Goal: Find specific page/section: Find specific page/section

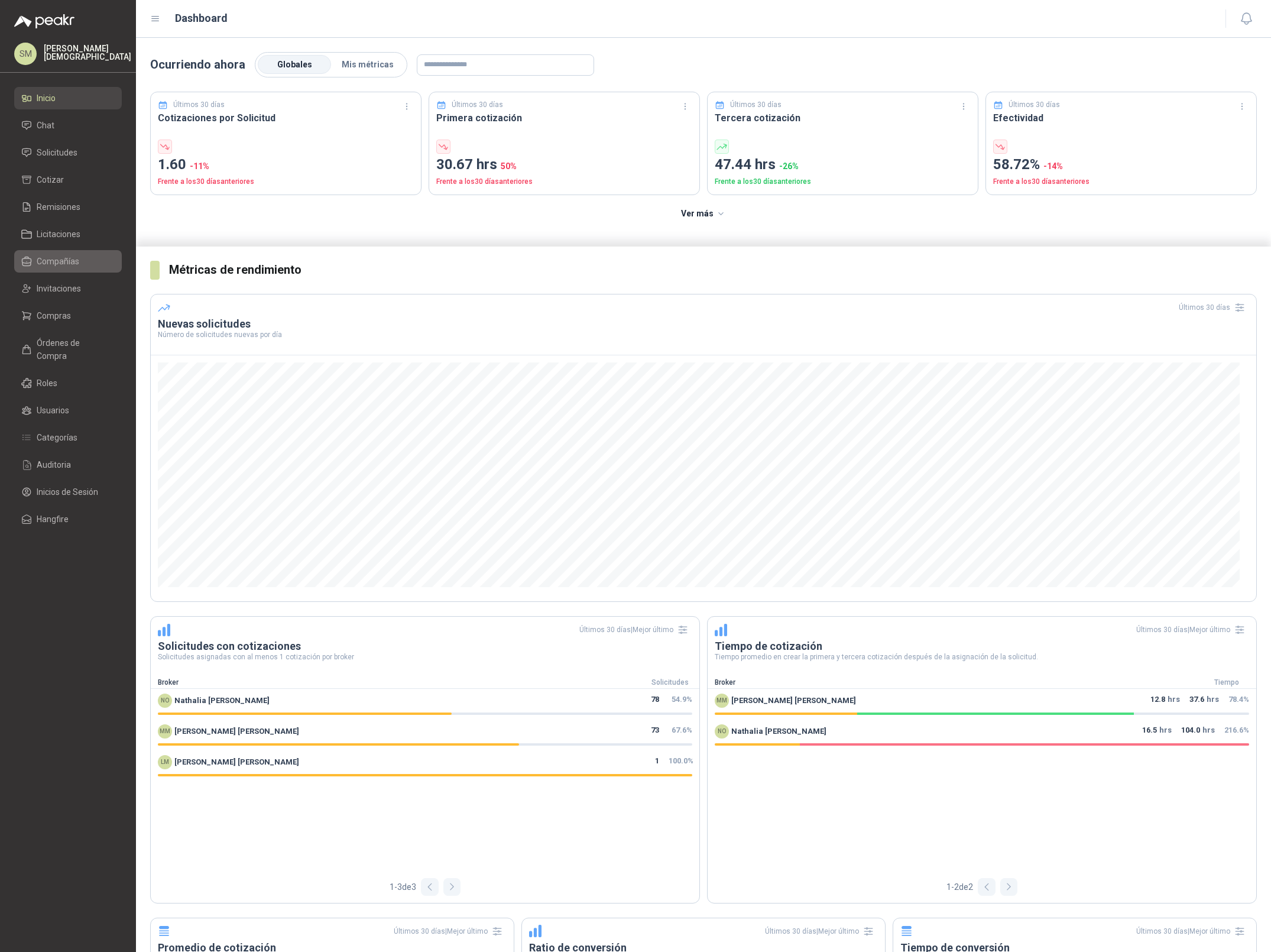
click at [64, 258] on span "Compañías" at bounding box center [57, 261] width 42 height 13
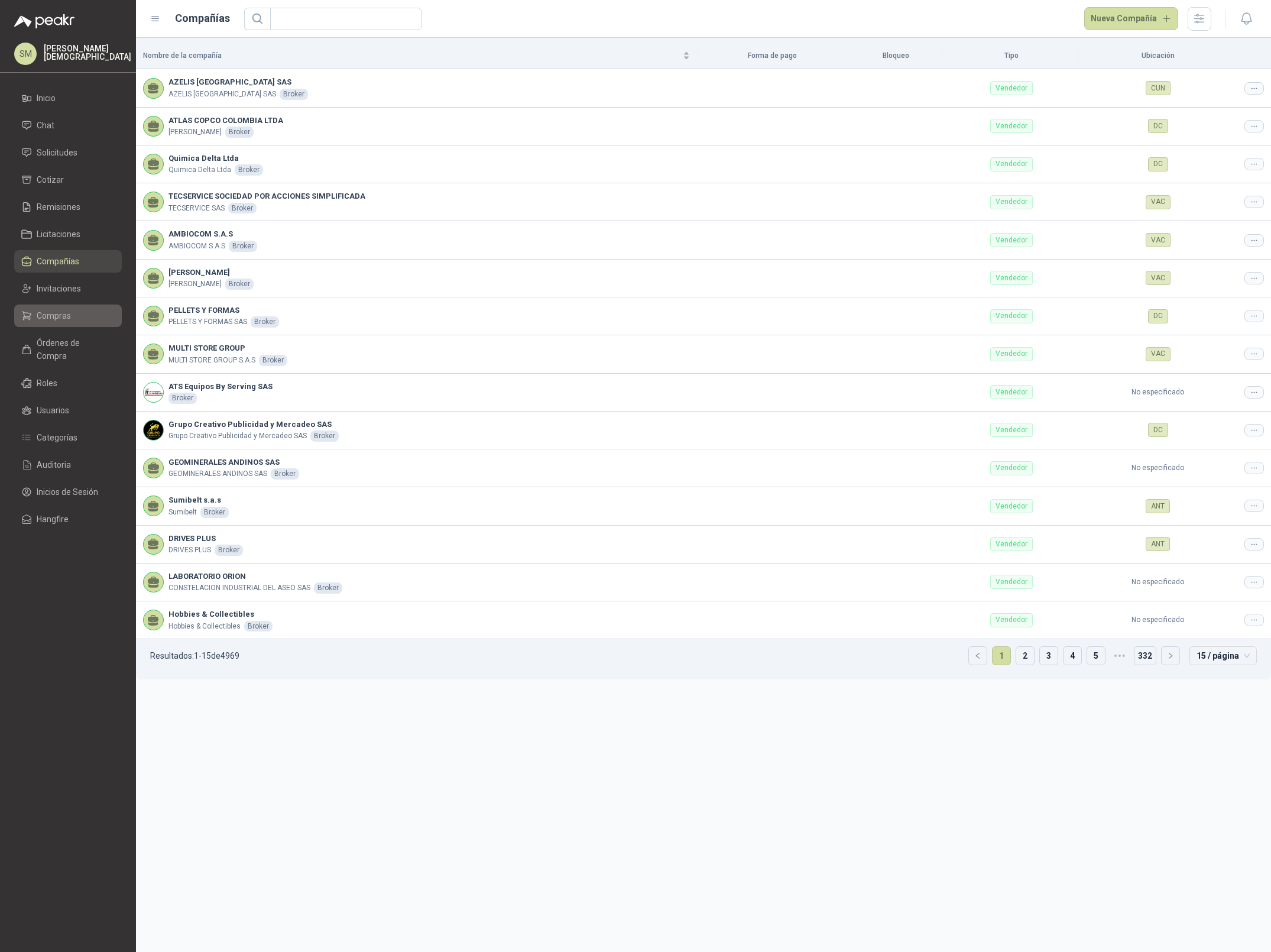
click at [72, 318] on li "Compras" at bounding box center [68, 316] width 94 height 13
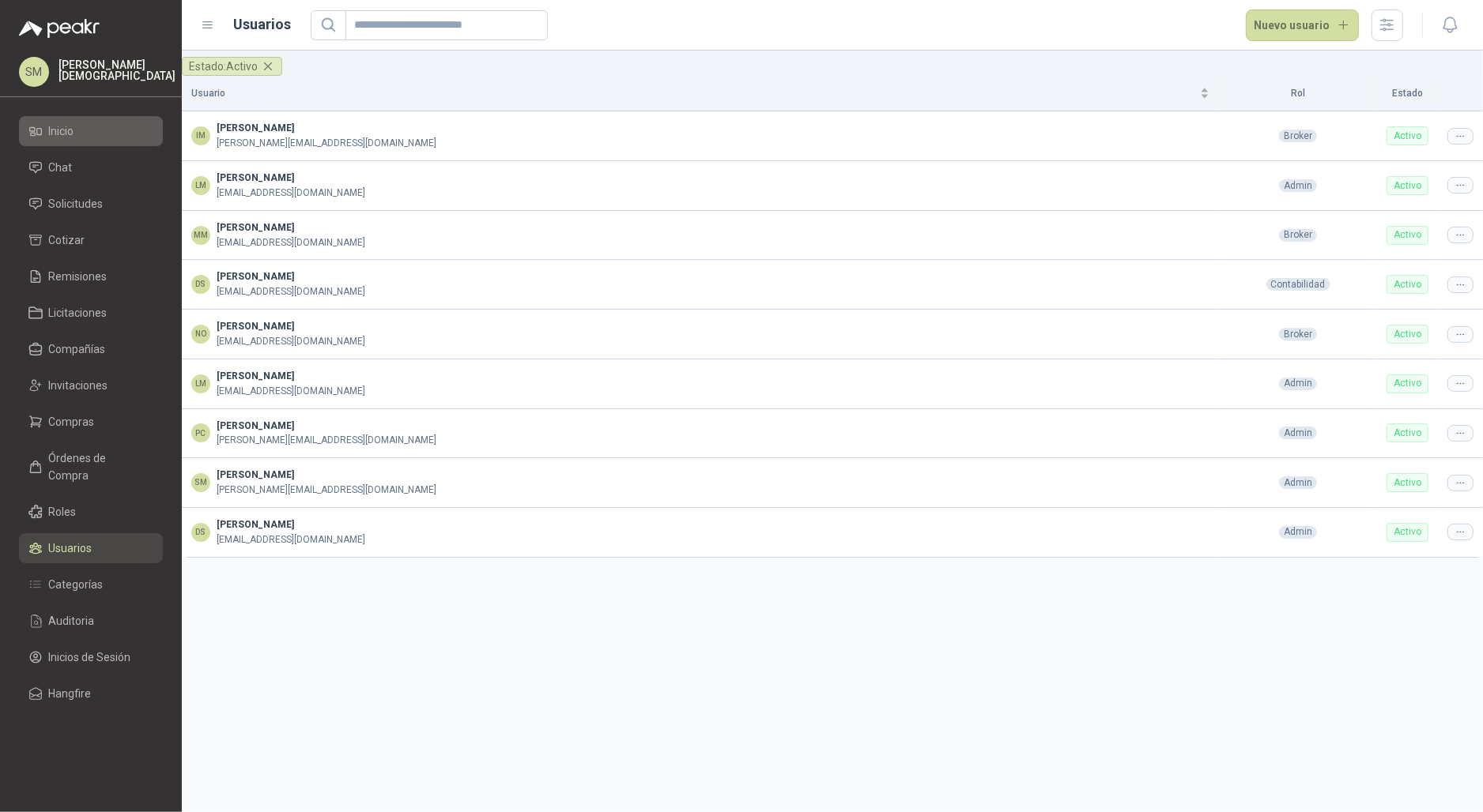
click at [57, 138] on span "Inicio" at bounding box center [61, 131] width 26 height 18
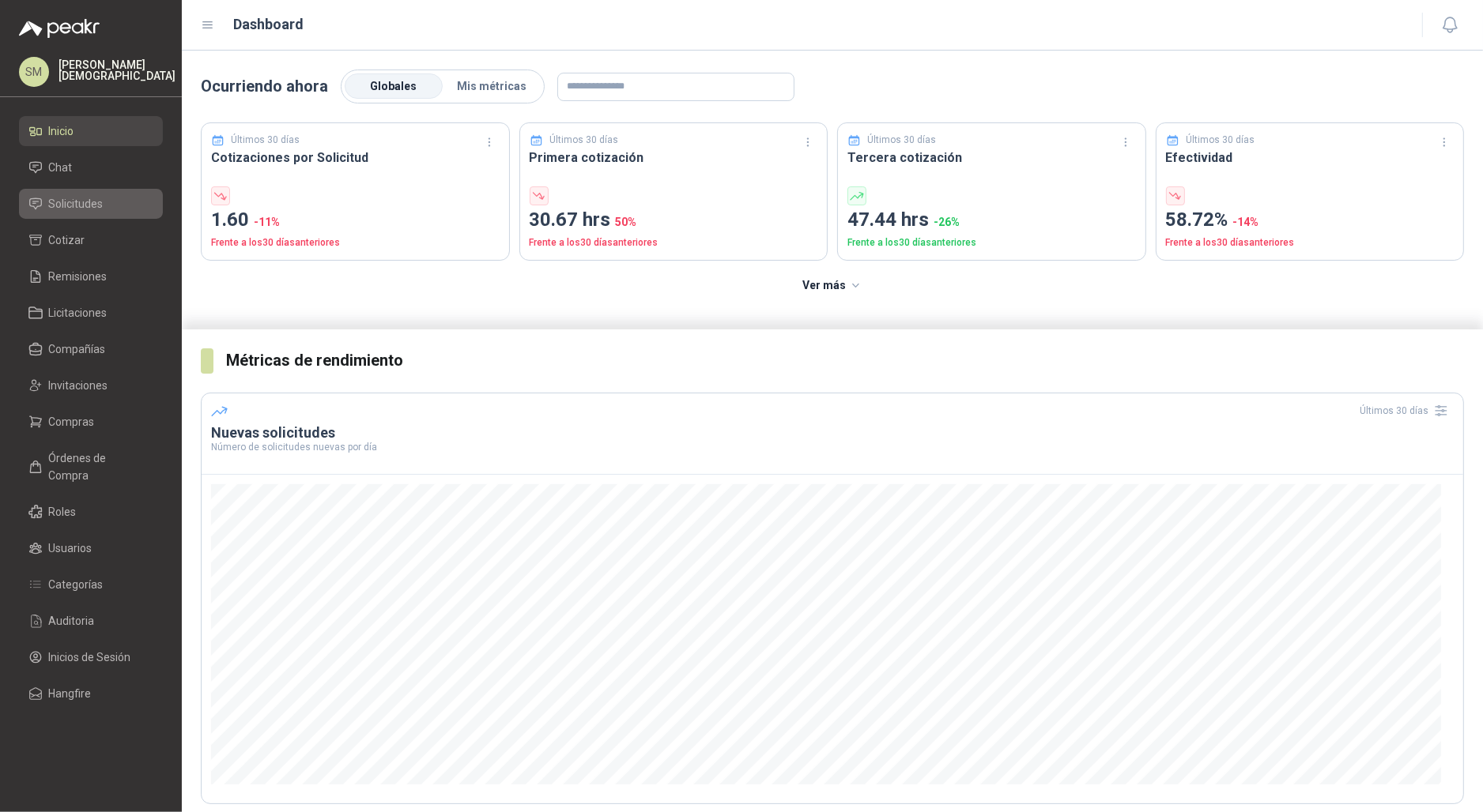
click at [95, 208] on span "Solicitudes" at bounding box center [76, 204] width 54 height 18
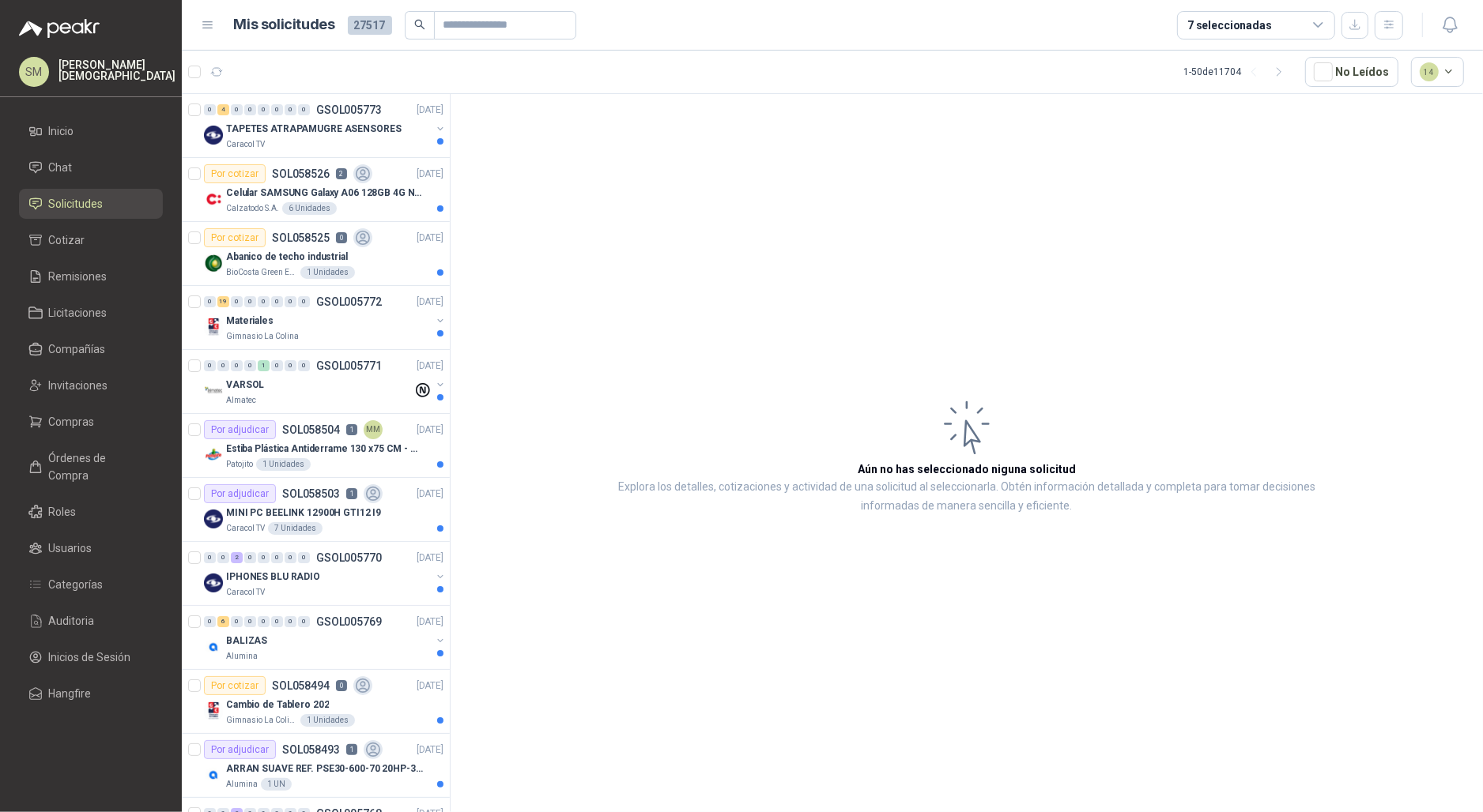
click at [116, 72] on p "Simón Mosquera" at bounding box center [116, 70] width 117 height 22
click at [639, 178] on article "Aún no has seleccionado niguna solicitud Explora los detalles, cotizaciones y a…" at bounding box center [966, 456] width 1033 height 724
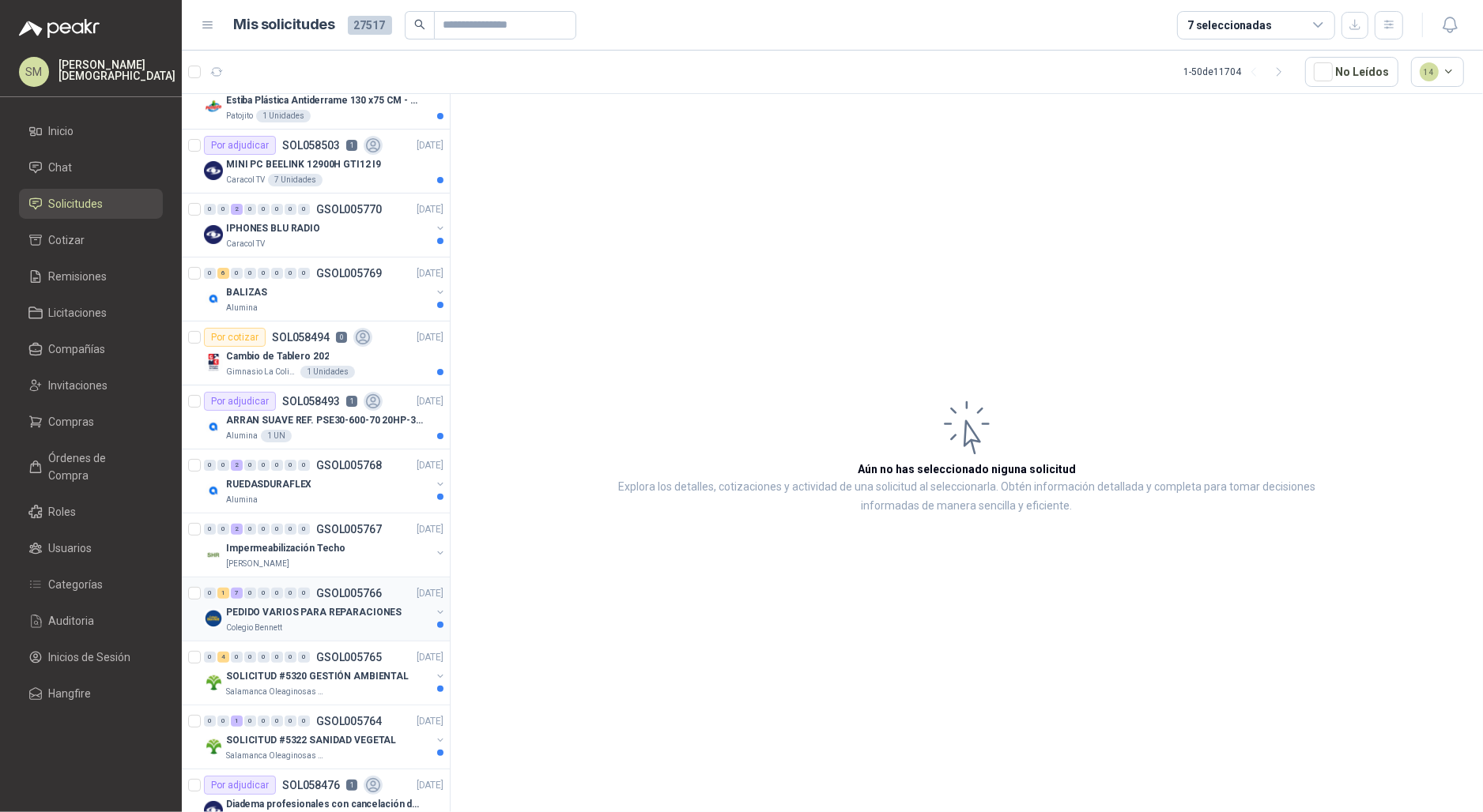
scroll to position [371, 0]
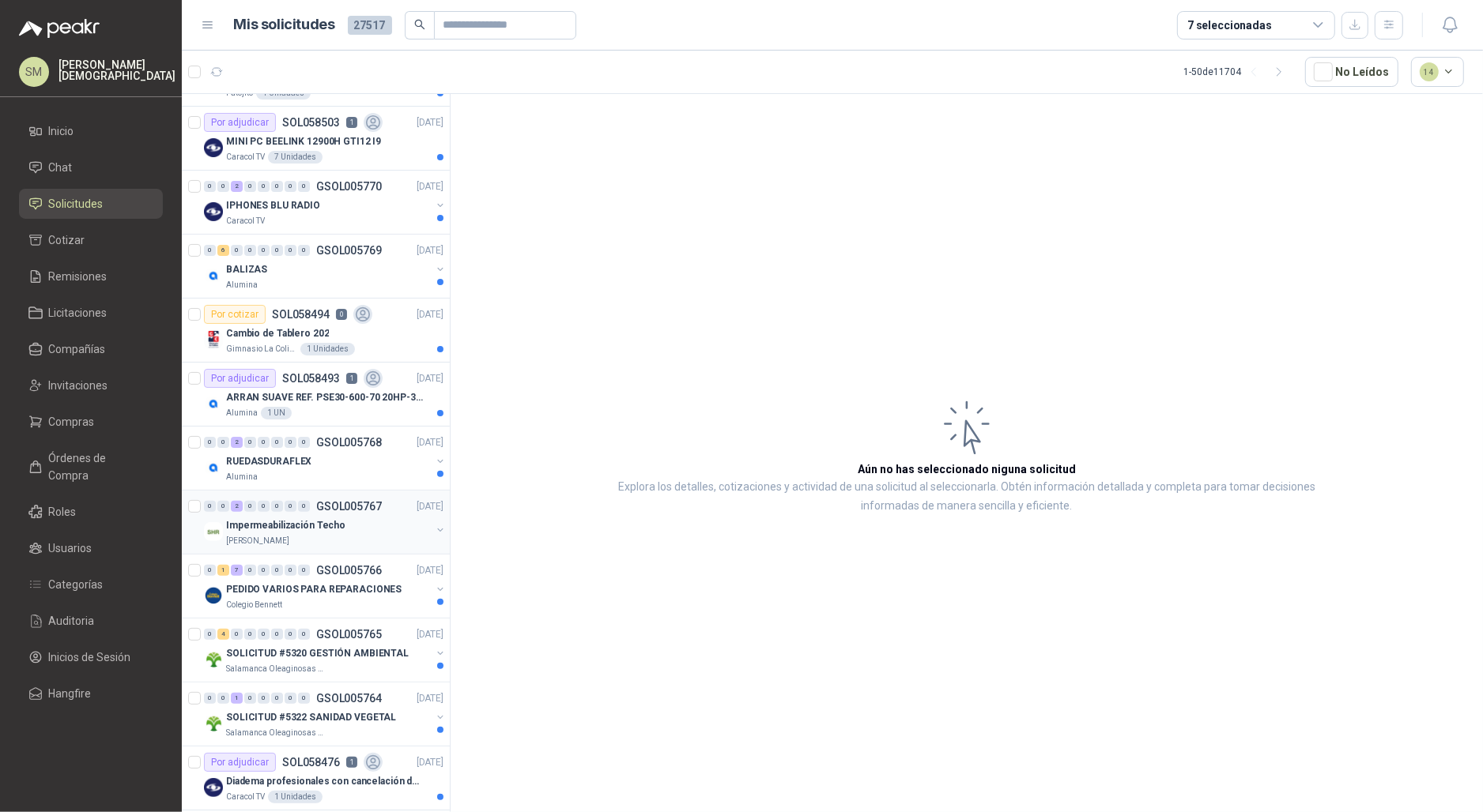
click at [335, 540] on div "S Holguín Ramos" at bounding box center [328, 541] width 205 height 13
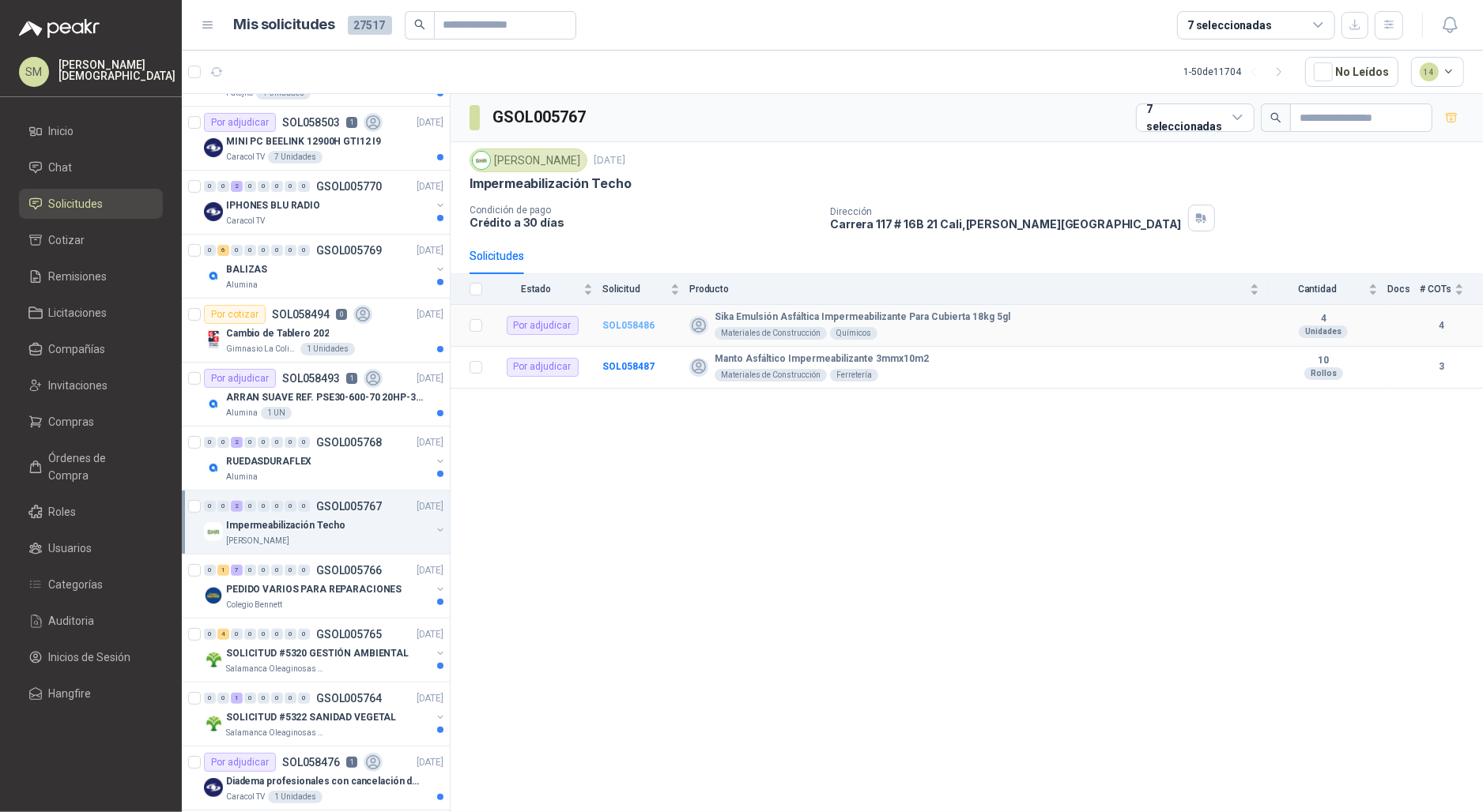
click at [646, 330] on b "SOL058486" at bounding box center [628, 326] width 52 height 11
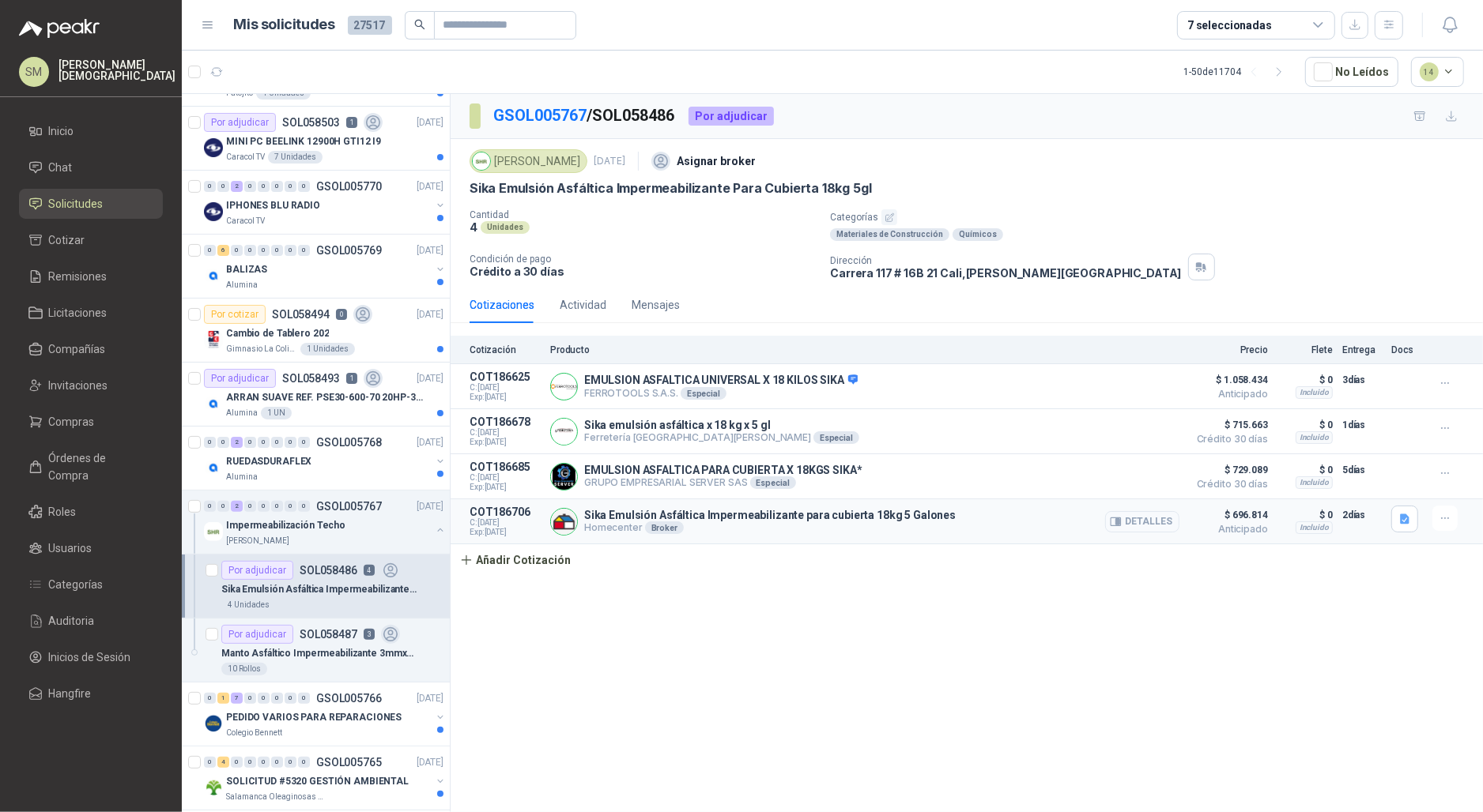
click at [1154, 524] on button "Detalles" at bounding box center [1142, 522] width 74 height 22
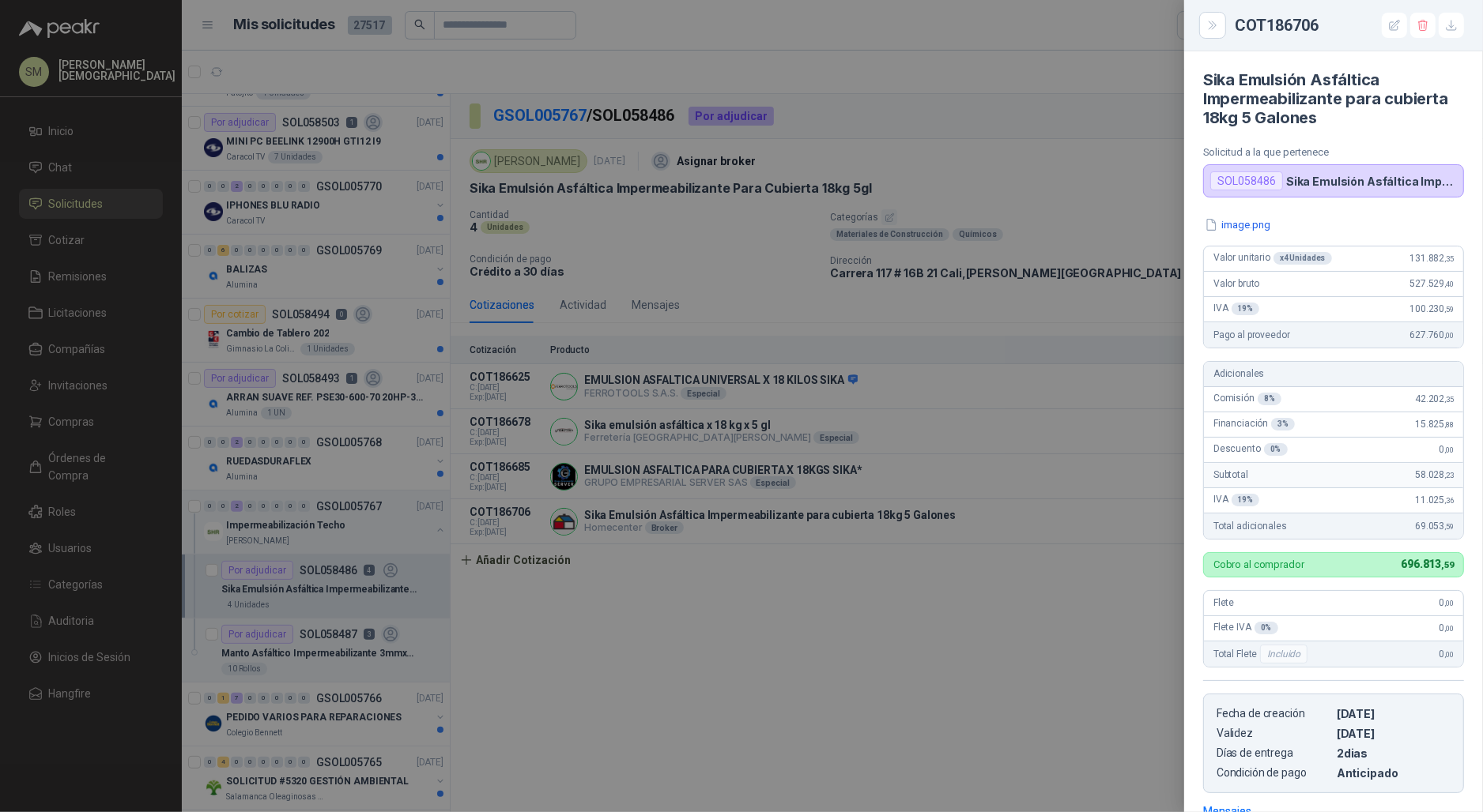
scroll to position [239, 0]
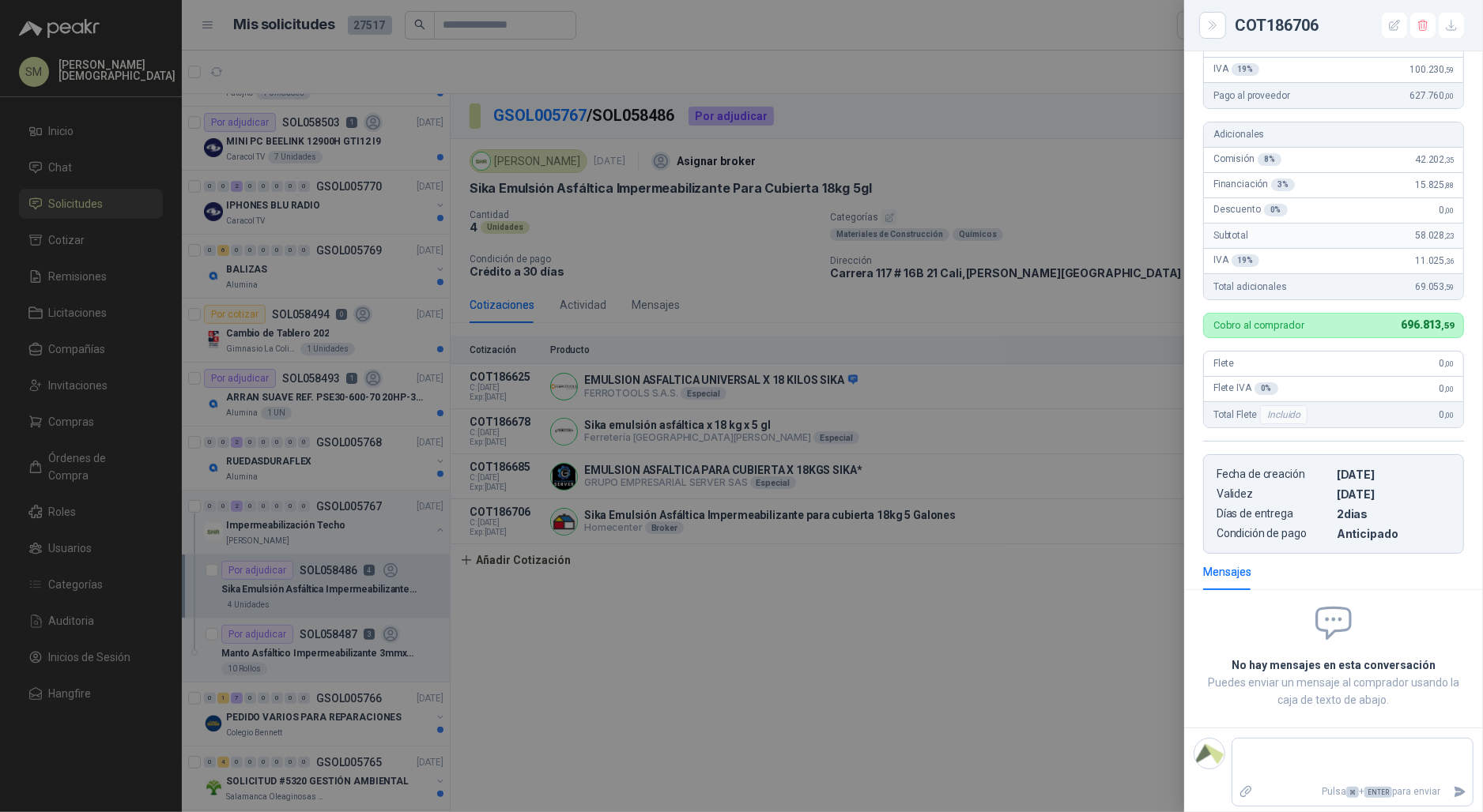
click at [916, 603] on div at bounding box center [742, 406] width 1483 height 812
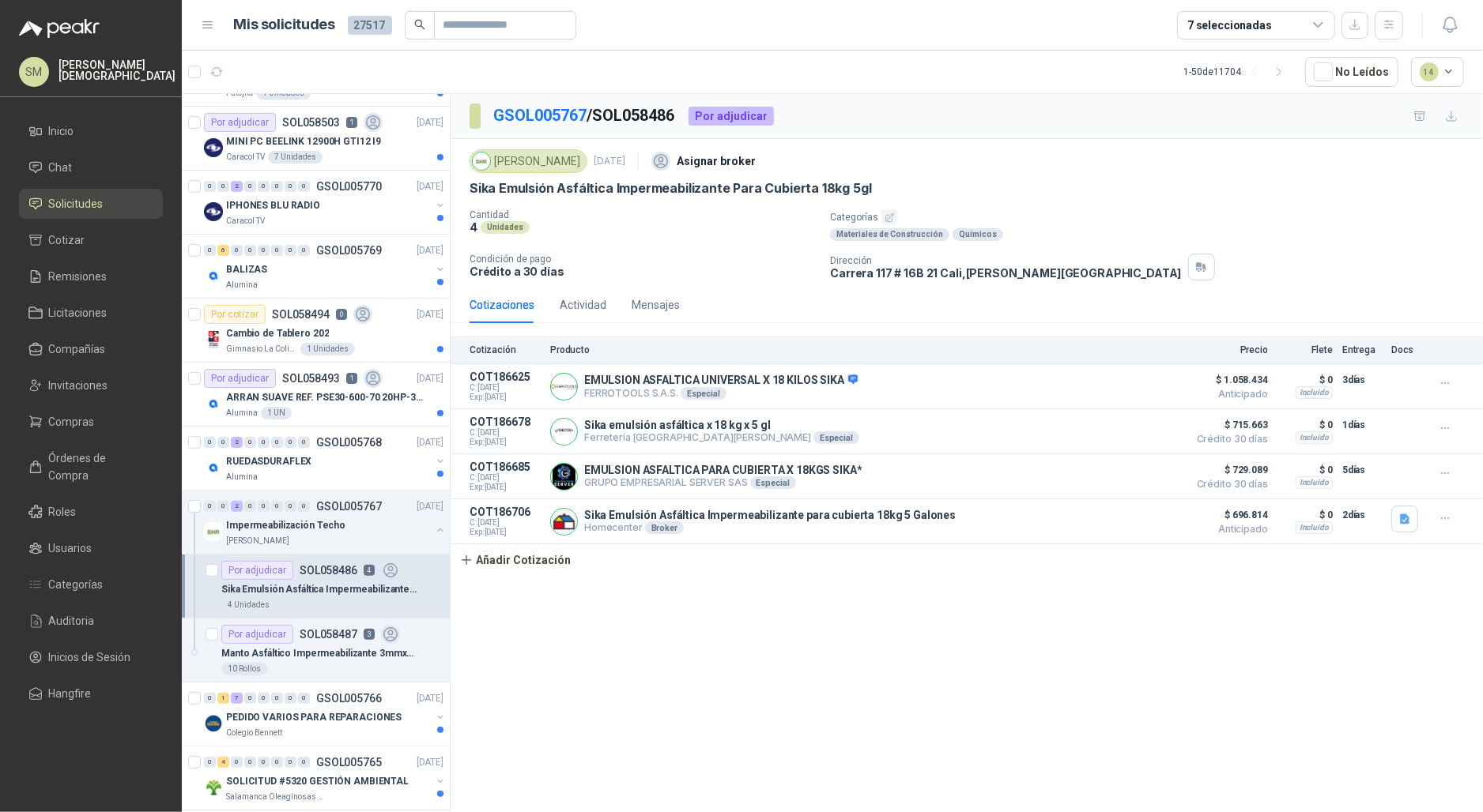
click at [61, 72] on p "Simón Mosquera" at bounding box center [116, 70] width 117 height 22
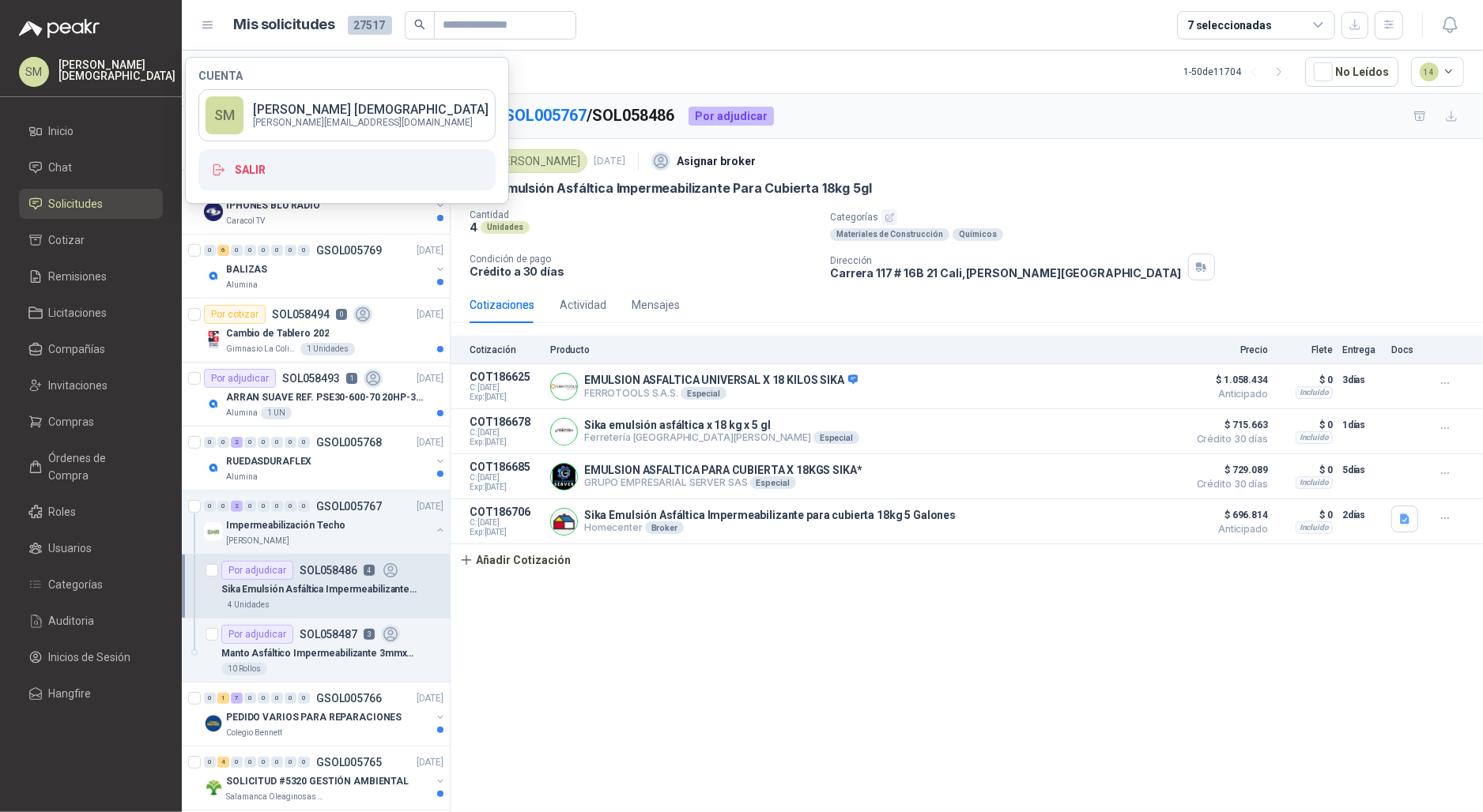
click at [691, 337] on div "Cotización Producto Precio Flete Entrega Docs" at bounding box center [966, 350] width 1033 height 29
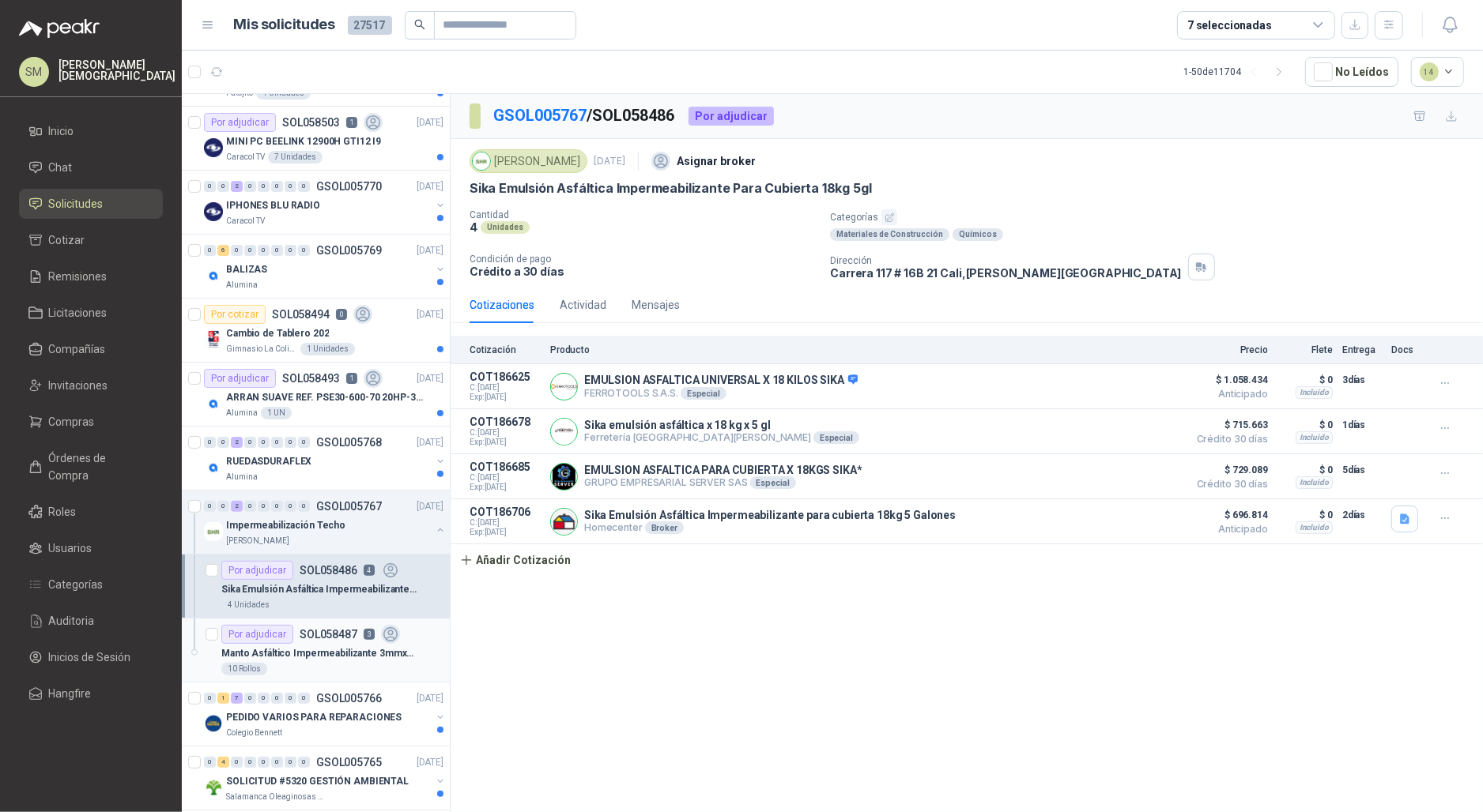
click at [313, 652] on p "Manto Asfáltico Impermeabilizante 3mmx10m2" at bounding box center [320, 653] width 197 height 15
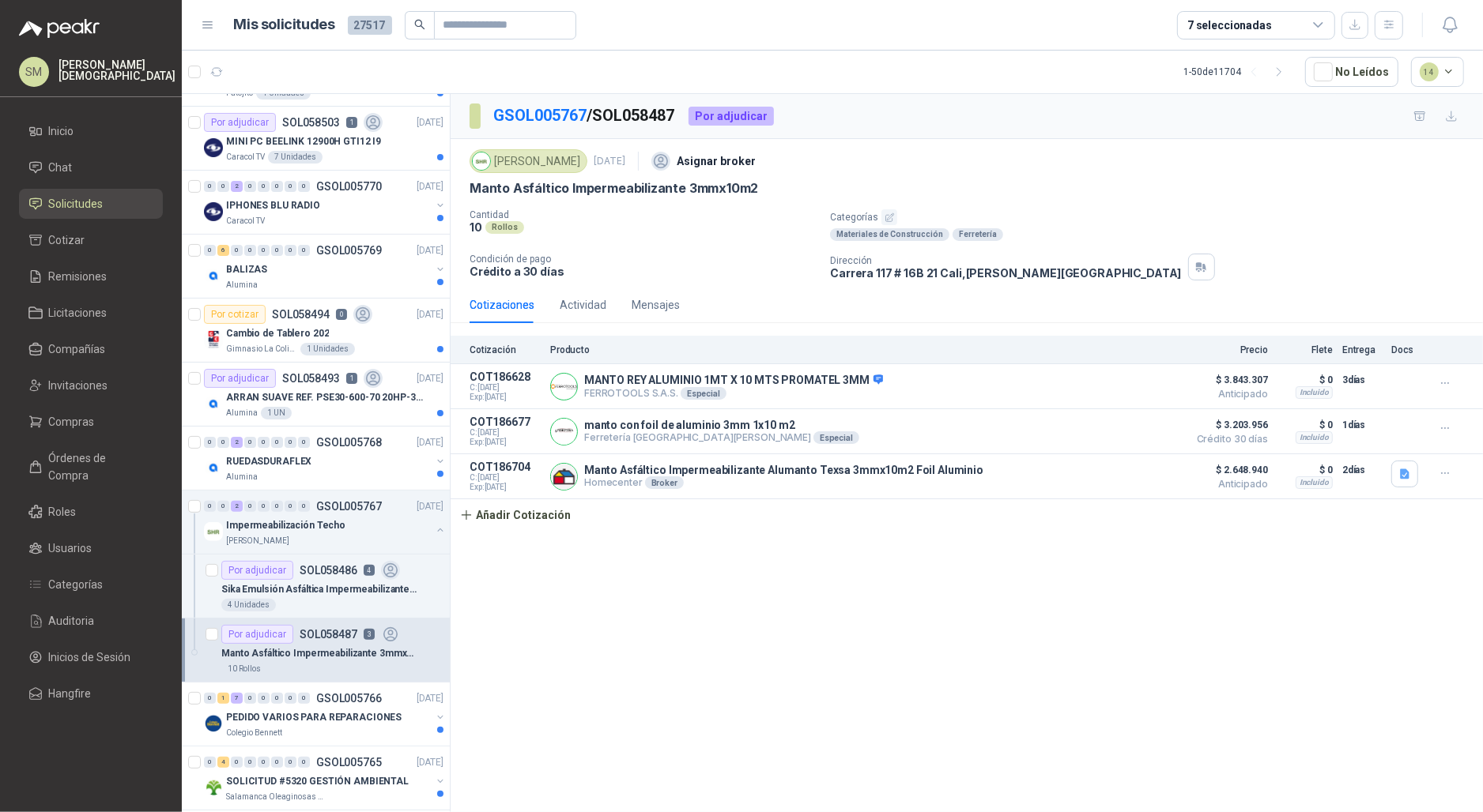
click at [118, 65] on p "Simón Mosquera" at bounding box center [116, 70] width 117 height 22
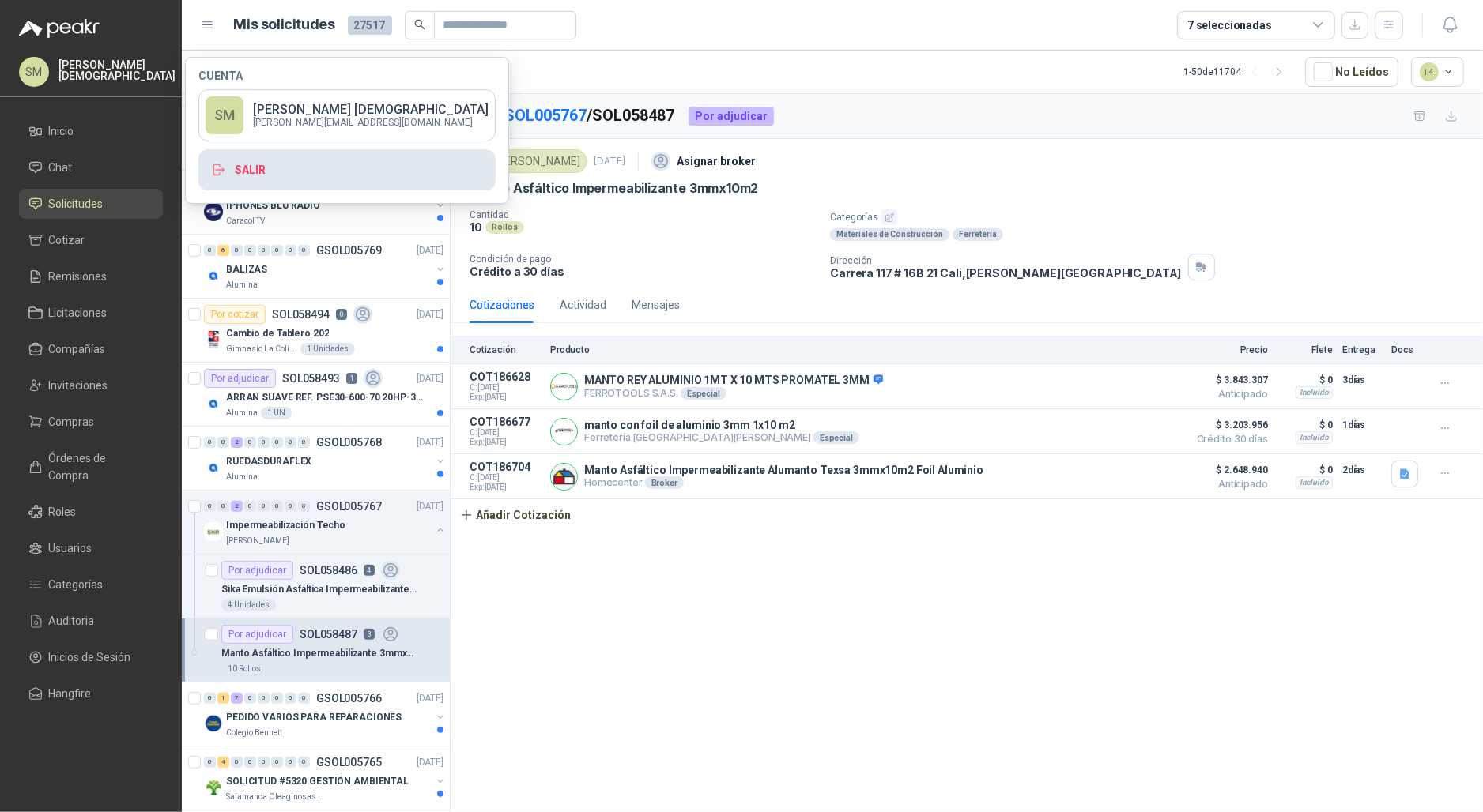
click at [298, 172] on button "Salir" at bounding box center [347, 170] width 297 height 41
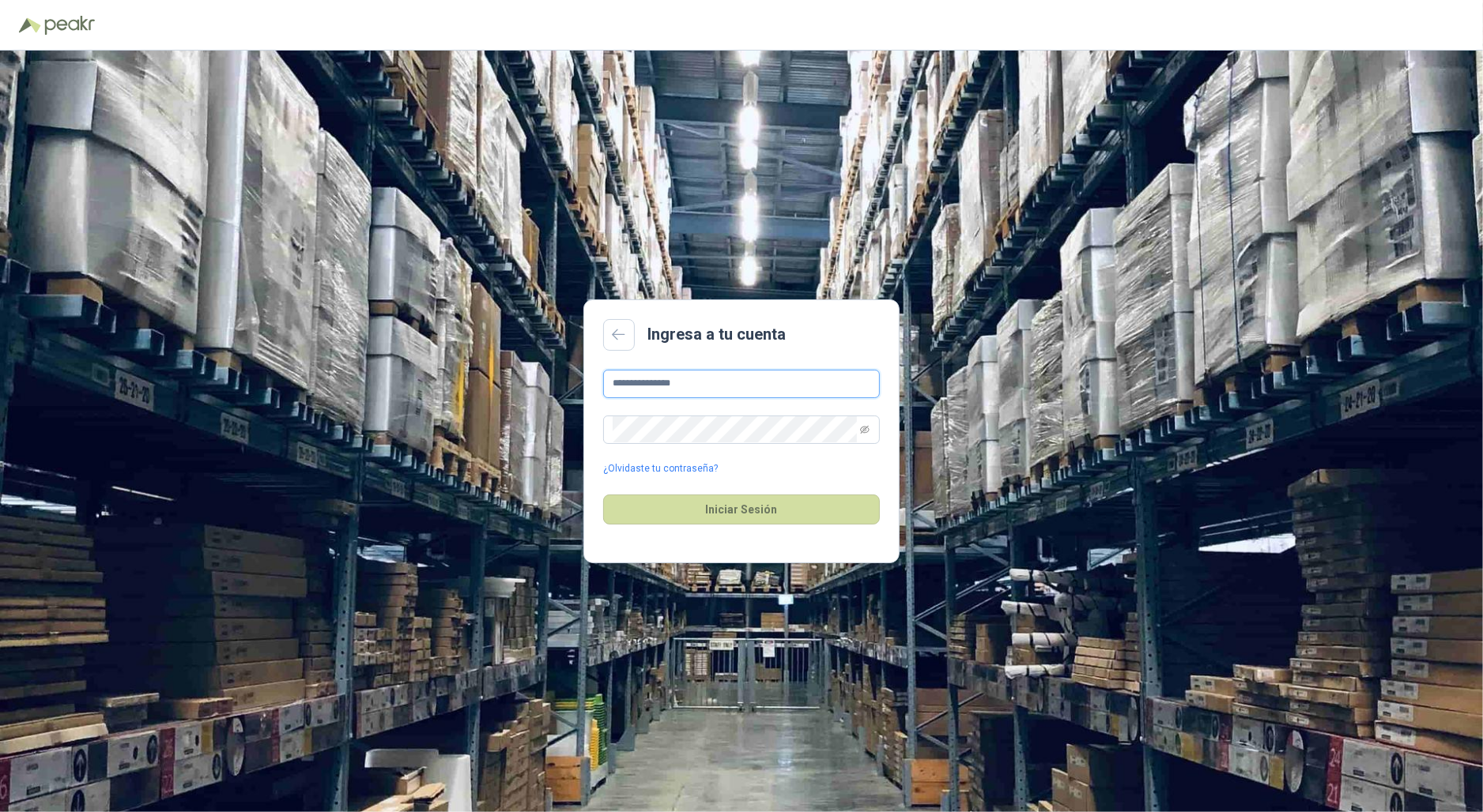
click at [700, 383] on input "**********" at bounding box center [742, 384] width 277 height 29
type input "**********"
click at [762, 512] on button "Iniciar Sesión" at bounding box center [742, 510] width 277 height 30
